Goal: Transaction & Acquisition: Subscribe to service/newsletter

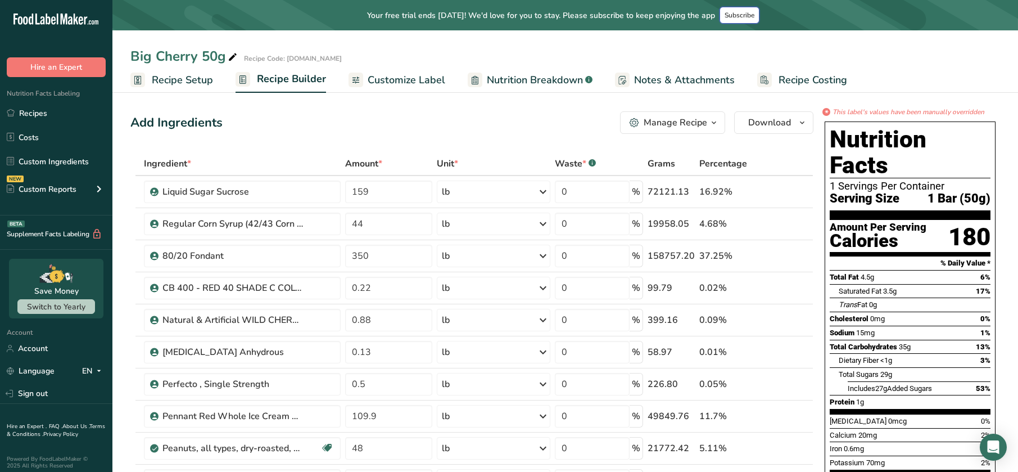
click at [748, 12] on span "Subscribe" at bounding box center [739, 15] width 30 height 9
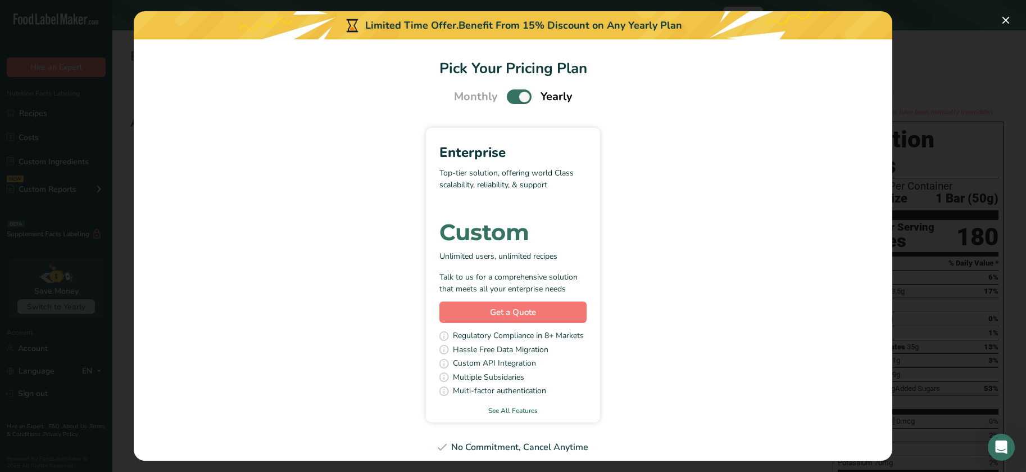
click at [507, 99] on span "Pick Your Pricing Plan Modal" at bounding box center [519, 96] width 25 height 14
click at [507, 99] on input "Pick Your Pricing Plan Modal" at bounding box center [510, 96] width 7 height 7
checkbox input "false"
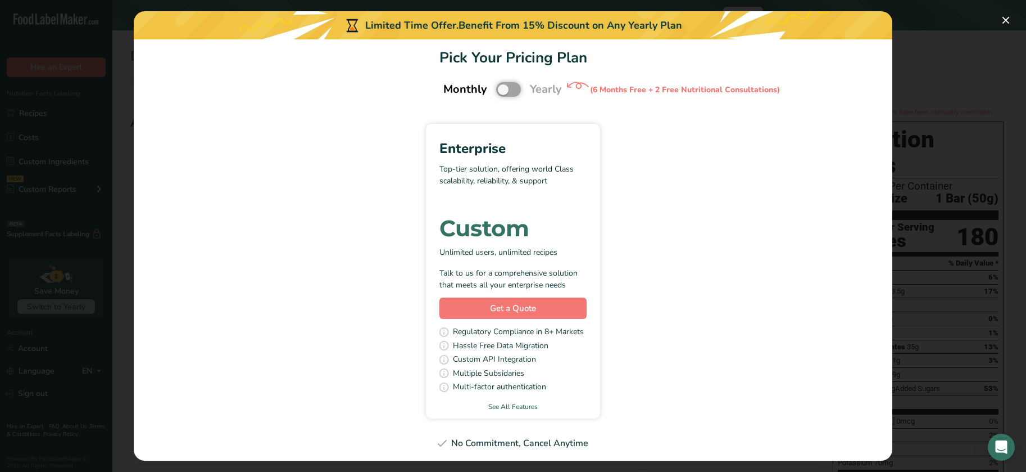
scroll to position [13, 0]
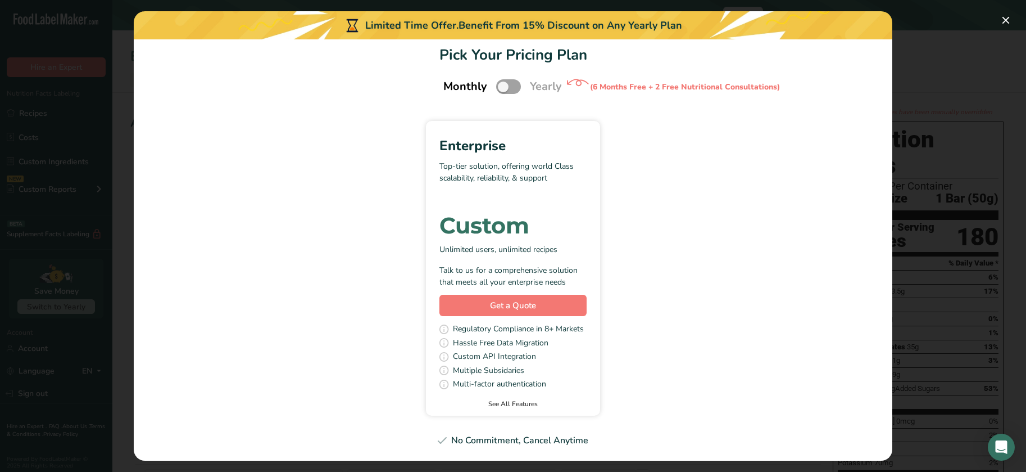
click at [503, 407] on link "See All Features" at bounding box center [513, 403] width 174 height 10
click at [522, 405] on link "See All Features" at bounding box center [513, 403] width 174 height 10
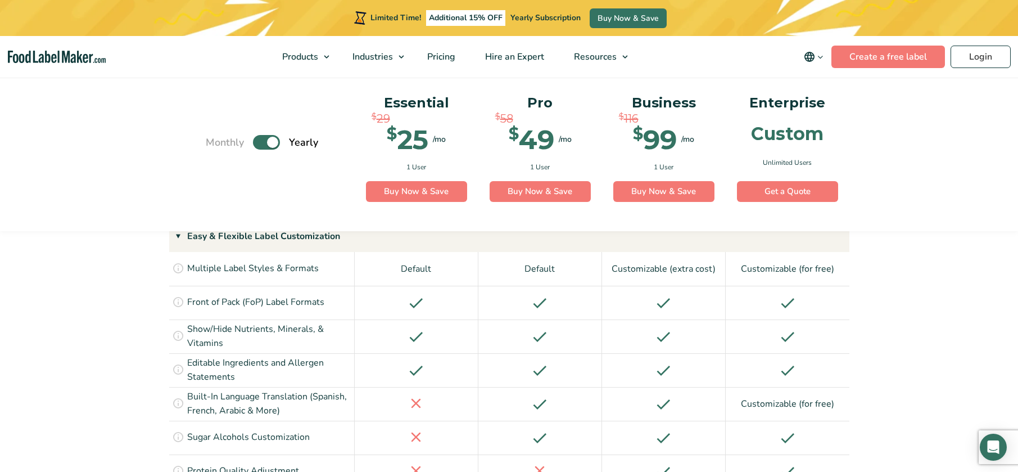
scroll to position [1283, 0]
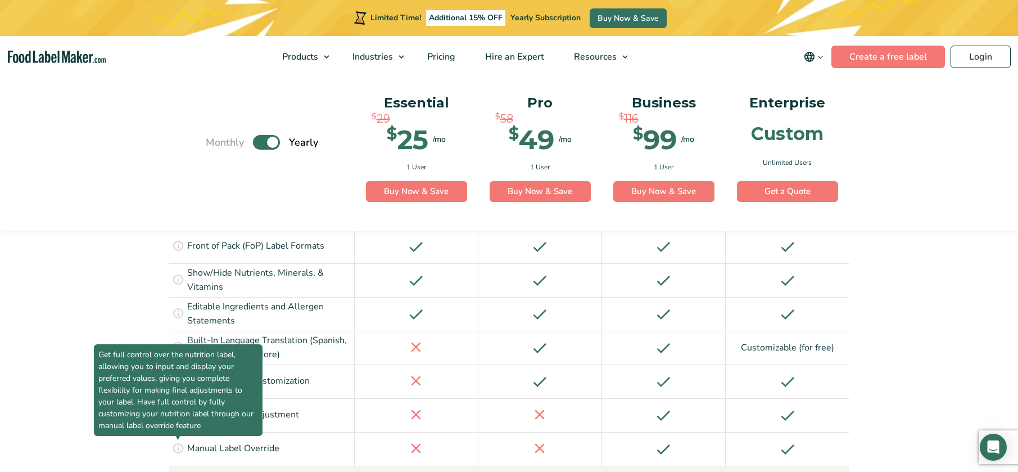
click at [181, 441] on icon at bounding box center [178, 447] width 12 height 12
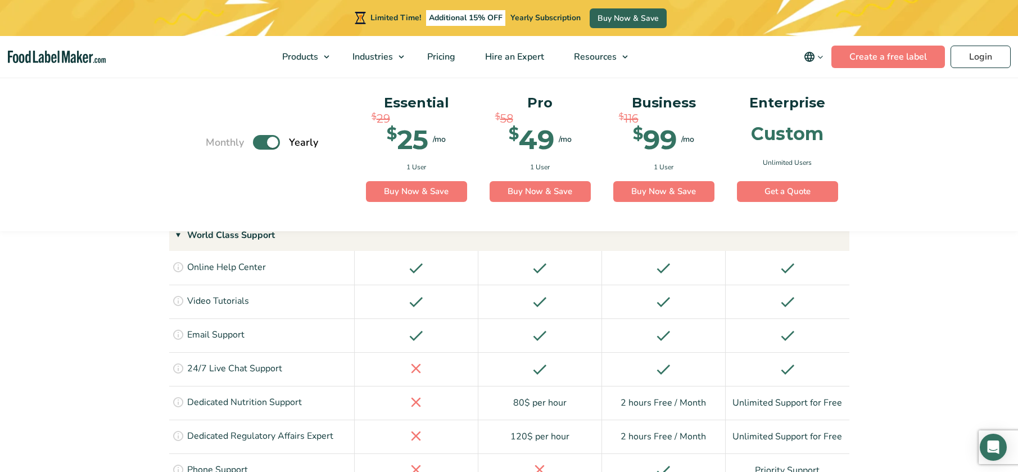
scroll to position [1958, 0]
